Goal: Task Accomplishment & Management: Manage account settings

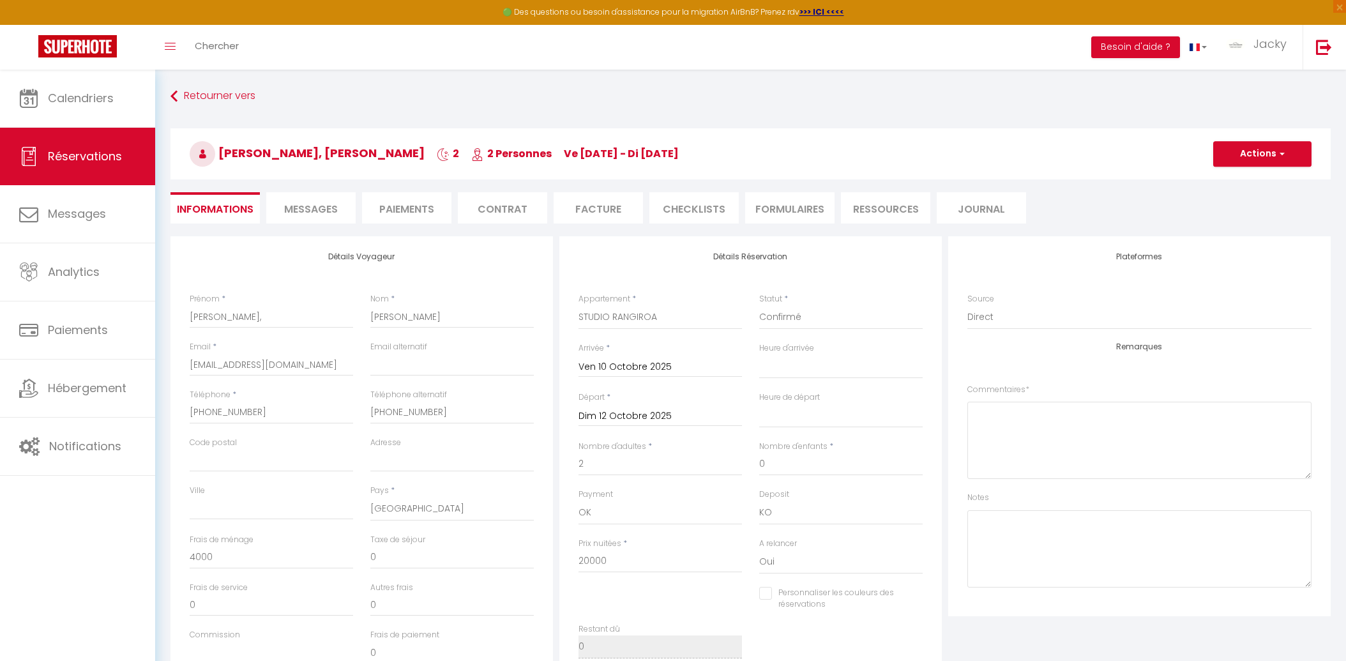
select select "PF"
select select "45325"
select select
select select "14"
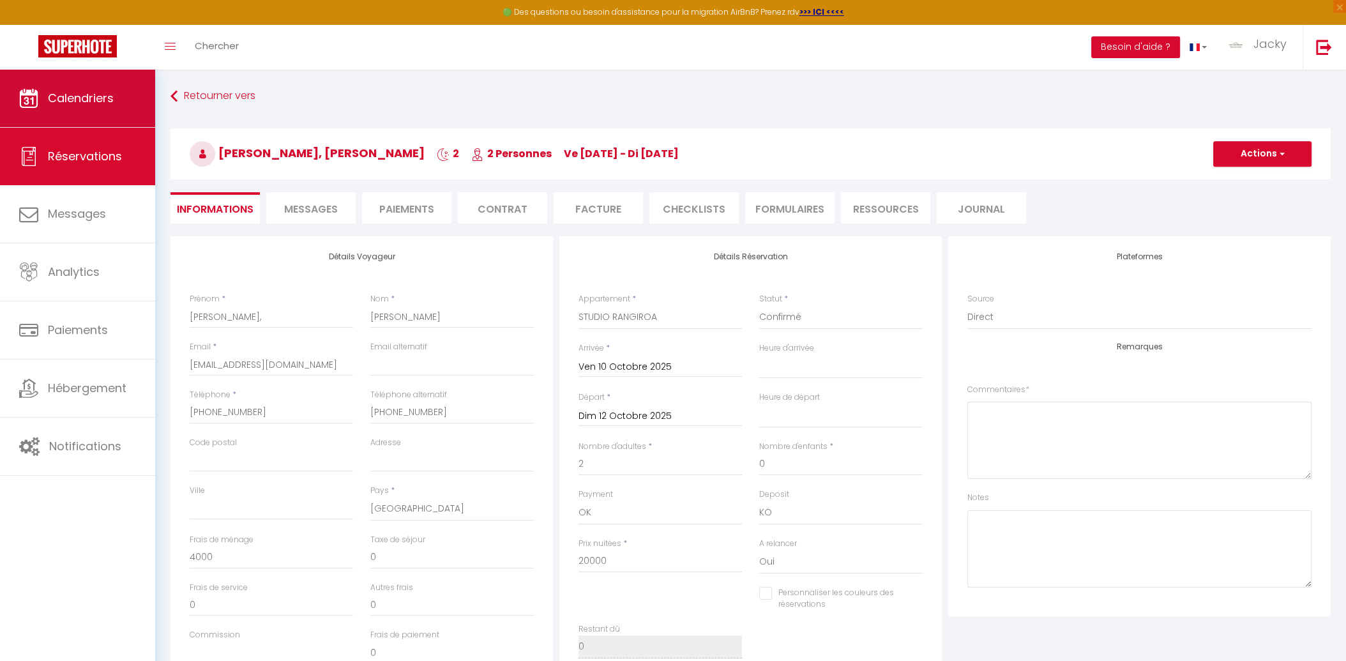
type input "[EMAIL_ADDRESS][DOMAIN_NAME]"
click at [101, 91] on span "Calendriers" at bounding box center [81, 98] width 66 height 16
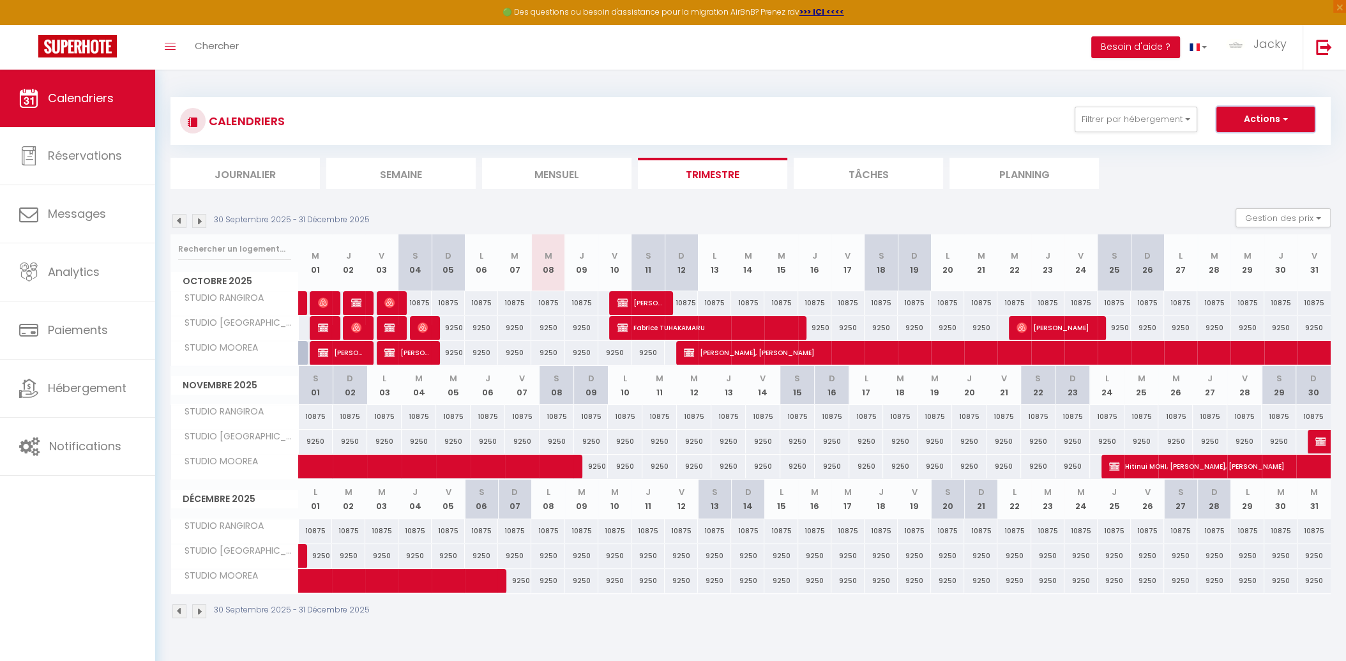
click at [1236, 123] on button "Actions" at bounding box center [1266, 120] width 98 height 26
click at [1145, 179] on ul "Journalier [GEOGRAPHIC_DATA] Mensuel Trimestre Tâches Planning" at bounding box center [751, 173] width 1160 height 31
click at [1132, 128] on button "Filtrer par hébergement" at bounding box center [1136, 120] width 123 height 26
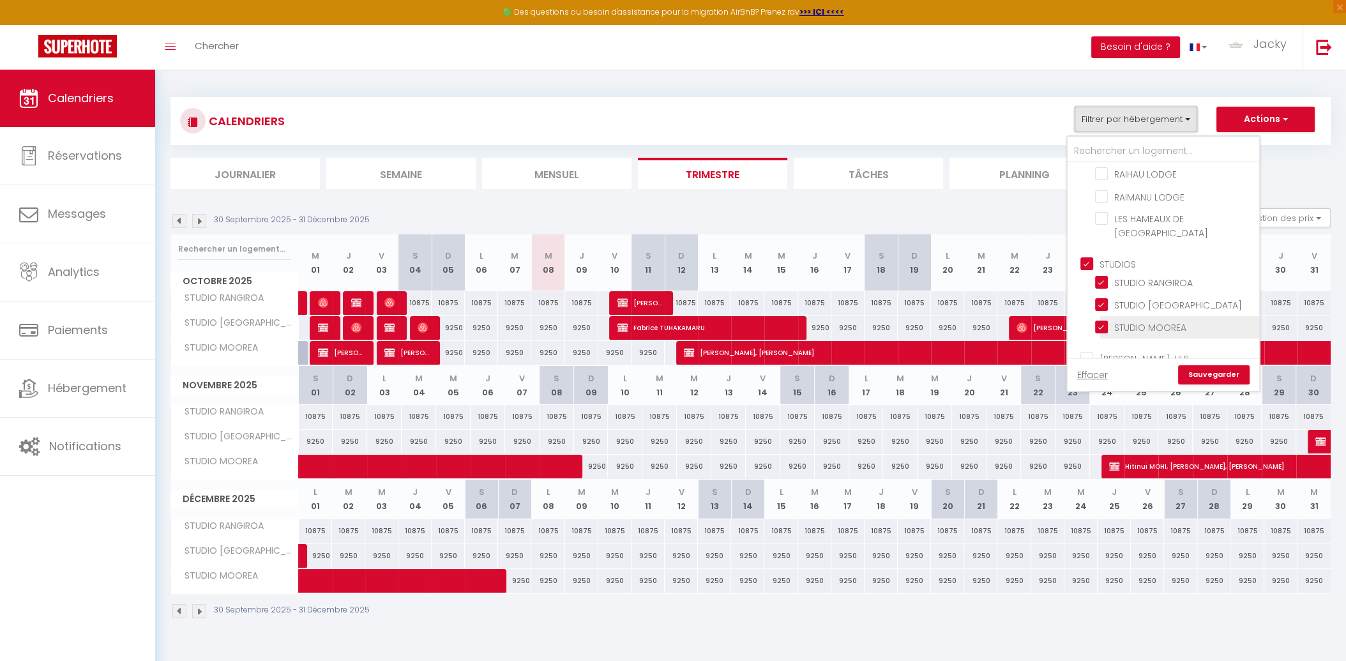
scroll to position [84, 0]
click at [1113, 329] on input "MY LODGE" at bounding box center [1175, 335] width 160 height 13
checkbox input "true"
checkbox input "false"
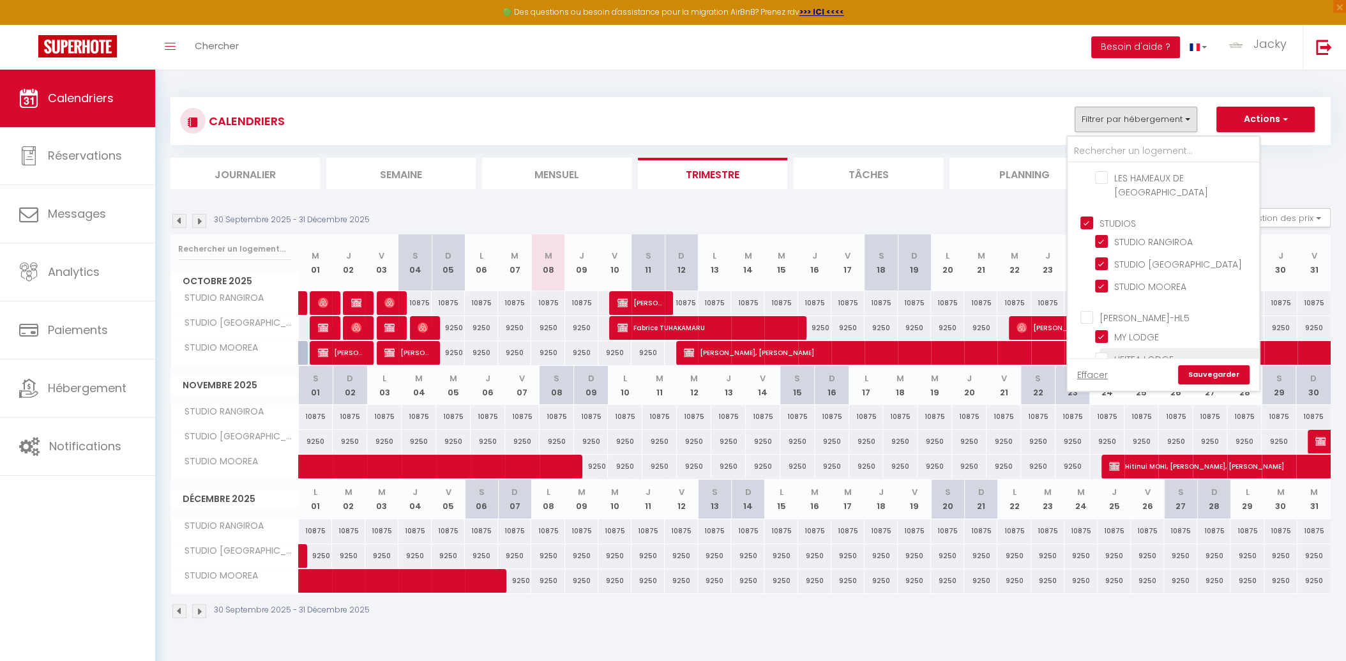
checkbox input "false"
click at [1201, 374] on link "Sauvegarder" at bounding box center [1214, 374] width 72 height 19
